Goal: Find specific page/section

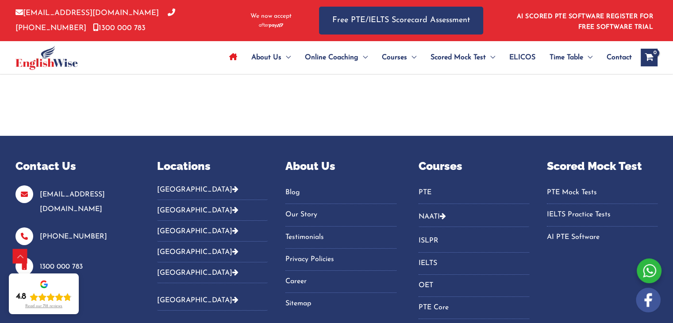
scroll to position [3072, 0]
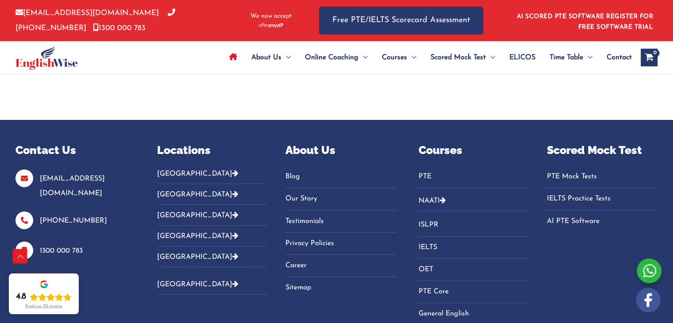
click at [232, 172] on icon "Footer Widget 2" at bounding box center [235, 173] width 6 height 7
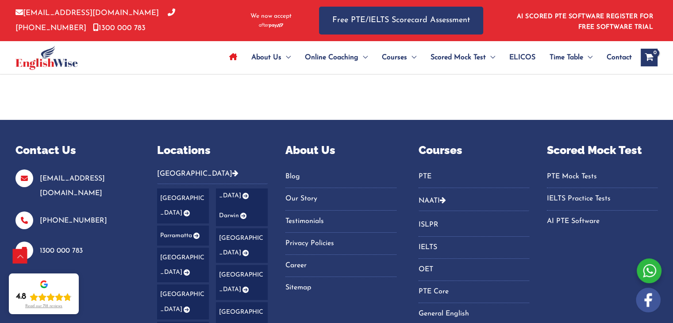
click at [245, 150] on p "Locations" at bounding box center [212, 150] width 111 height 17
click at [232, 174] on icon "Footer Widget 2" at bounding box center [235, 173] width 6 height 7
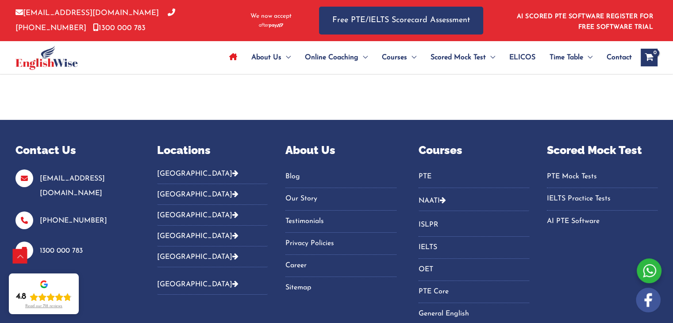
click at [232, 254] on icon "Footer Widget 2" at bounding box center [235, 256] width 6 height 7
click at [232, 232] on icon "Footer Widget 2" at bounding box center [235, 235] width 6 height 7
